Goal: Task Accomplishment & Management: Manage account settings

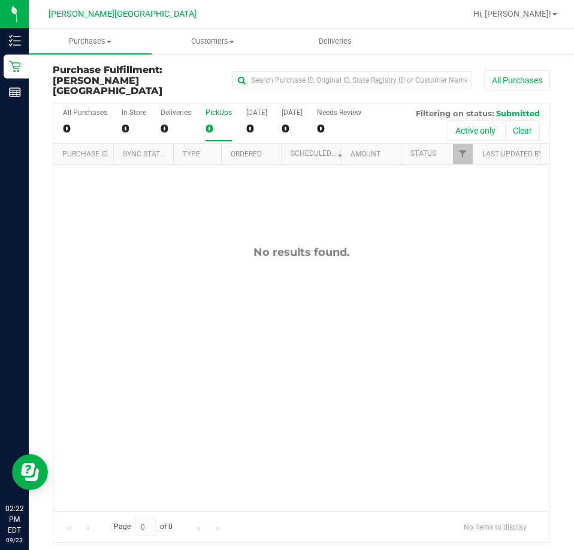
click at [228, 353] on div "No results found." at bounding box center [301, 378] width 496 height 427
click at [212, 122] on div "0" at bounding box center [219, 129] width 26 height 14
click at [0, 0] on input "PickUps 0" at bounding box center [0, 0] width 0 height 0
click at [163, 122] on div "0" at bounding box center [176, 129] width 31 height 14
click at [0, 0] on input "Deliveries 0" at bounding box center [0, 0] width 0 height 0
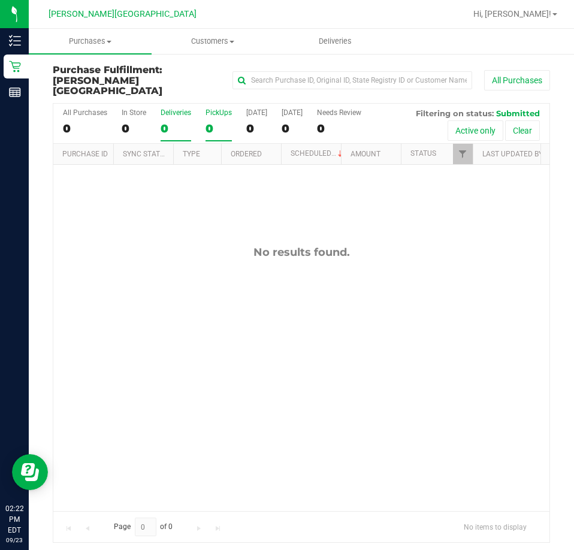
click at [207, 110] on label "PickUps 0" at bounding box center [219, 125] width 26 height 33
click at [0, 0] on input "PickUps 0" at bounding box center [0, 0] width 0 height 0
click at [537, 11] on span "Hi, [PERSON_NAME]!" at bounding box center [513, 14] width 78 height 10
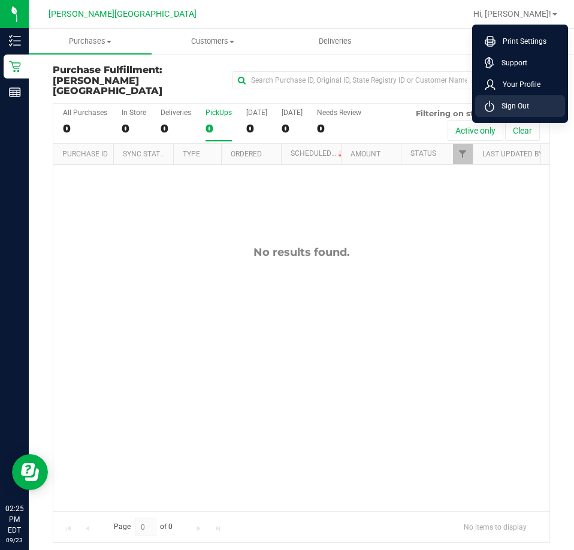
click at [514, 113] on li "Sign Out" at bounding box center [520, 106] width 90 height 22
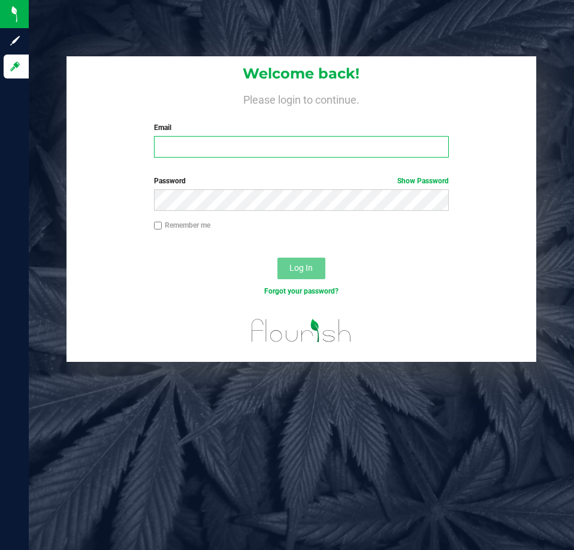
click at [234, 146] on input "Email" at bounding box center [301, 147] width 295 height 22
type input "[EMAIL_ADDRESS][DOMAIN_NAME]"
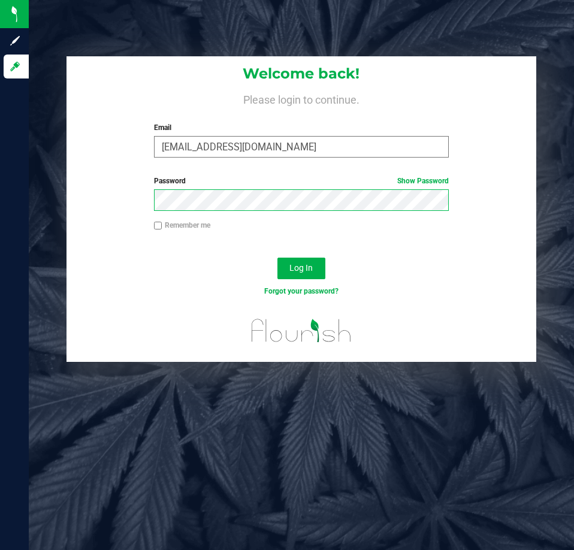
click at [278, 258] on button "Log In" at bounding box center [302, 269] width 48 height 22
